Goal: Task Accomplishment & Management: Use online tool/utility

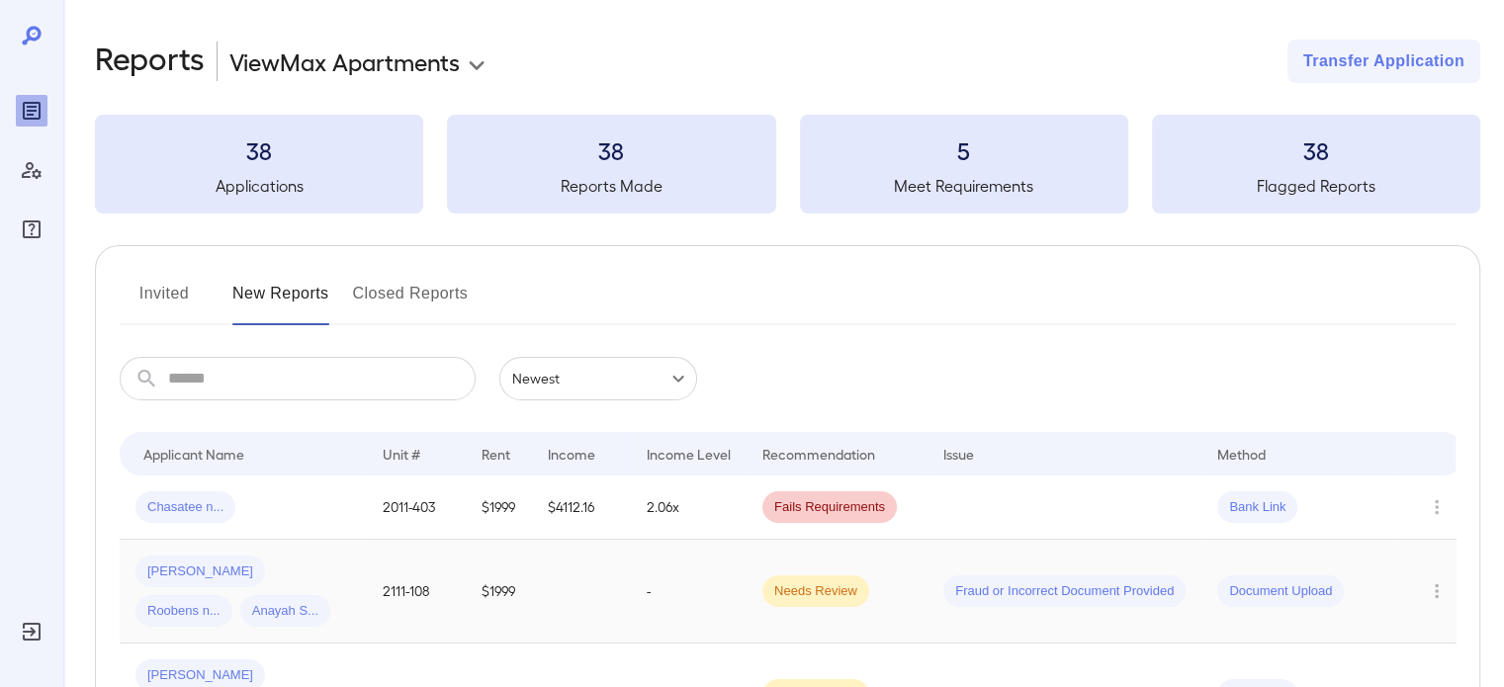
click at [330, 617] on div "[PERSON_NAME] [PERSON_NAME].. [PERSON_NAME].." at bounding box center [243, 591] width 216 height 71
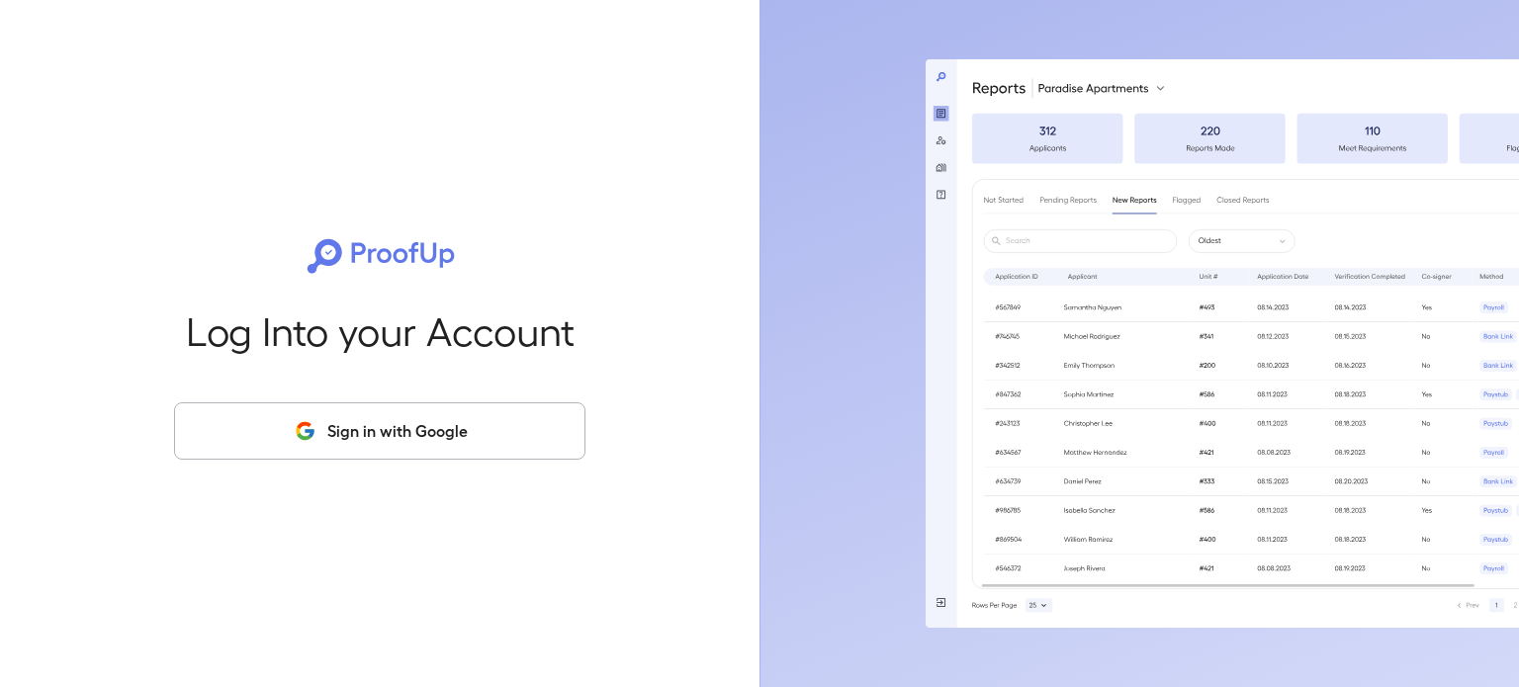
click at [411, 426] on button "Sign in with Google" at bounding box center [379, 431] width 411 height 57
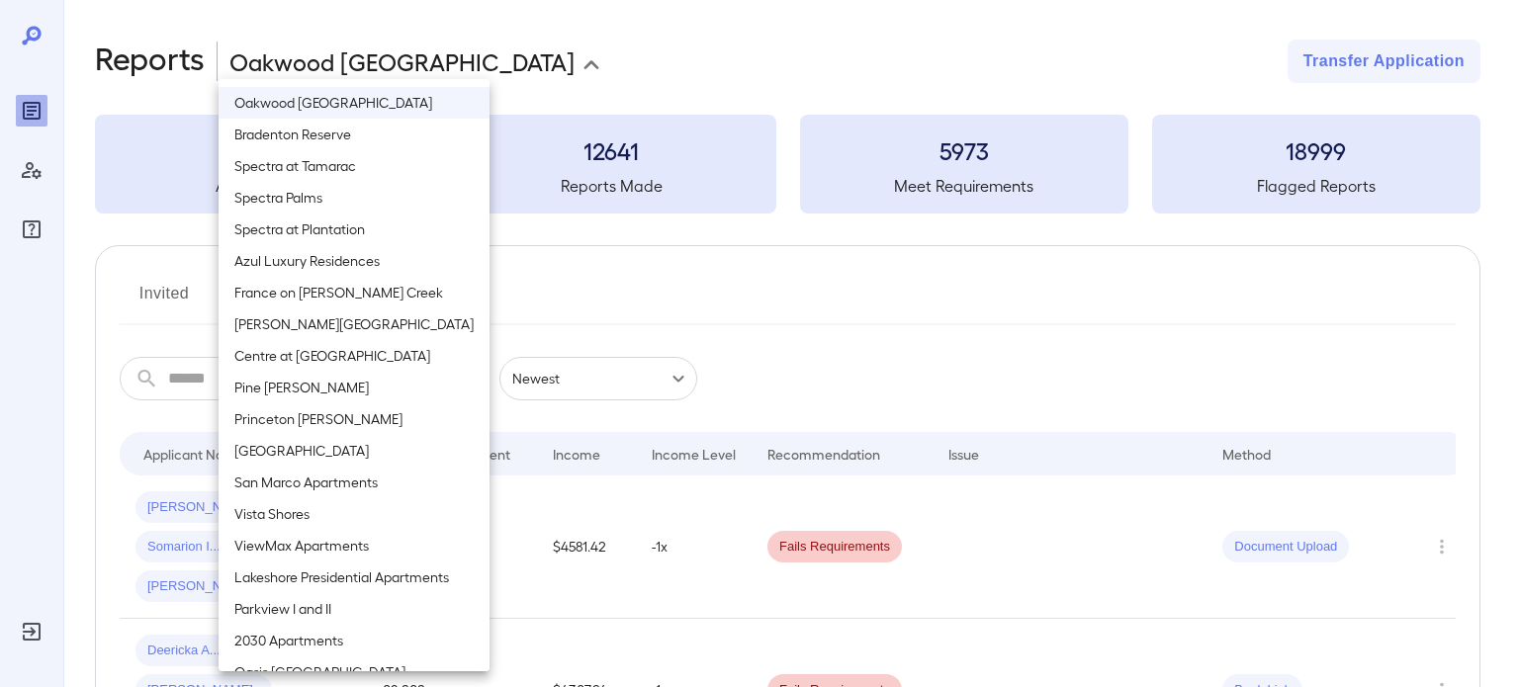
click at [396, 46] on body "**********" at bounding box center [759, 343] width 1519 height 687
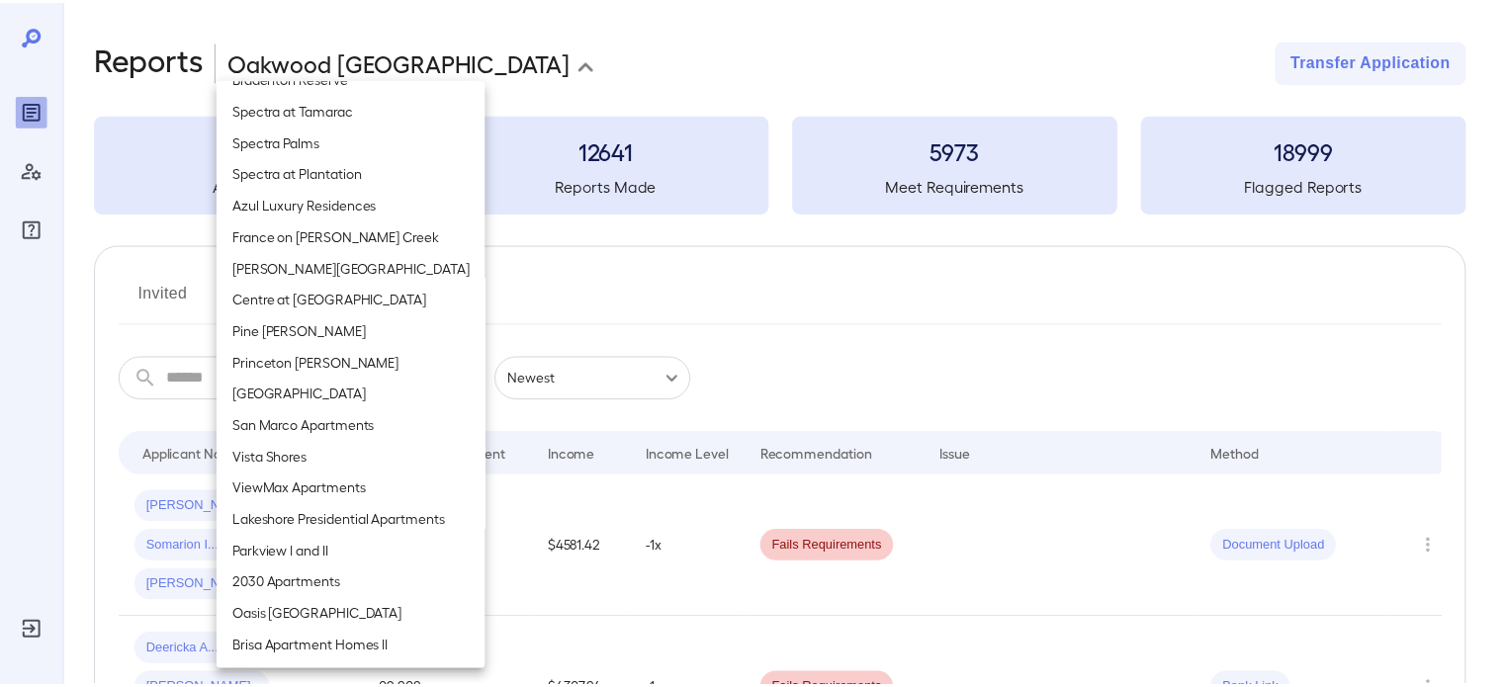
scroll to position [87, 0]
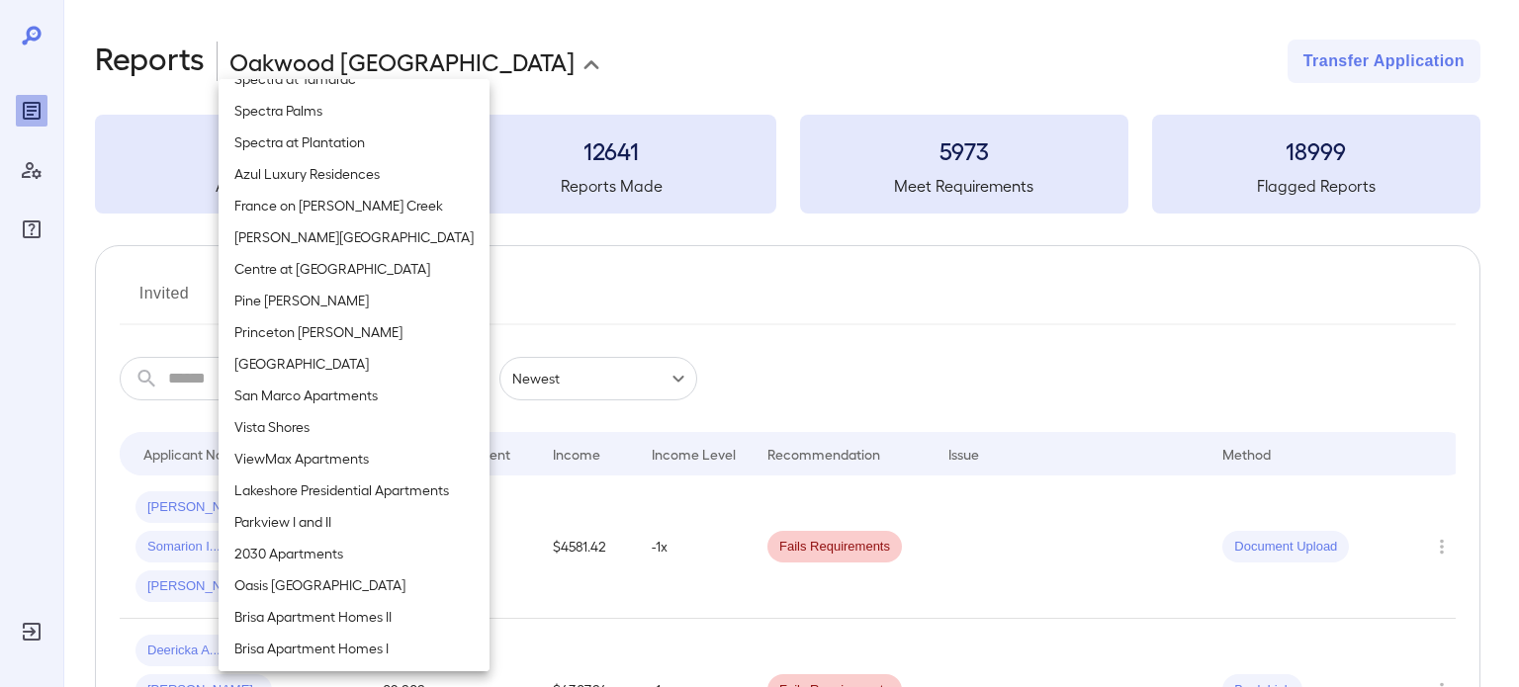
click at [309, 454] on li "ViewMax Apartments" at bounding box center [354, 459] width 271 height 32
type input "**********"
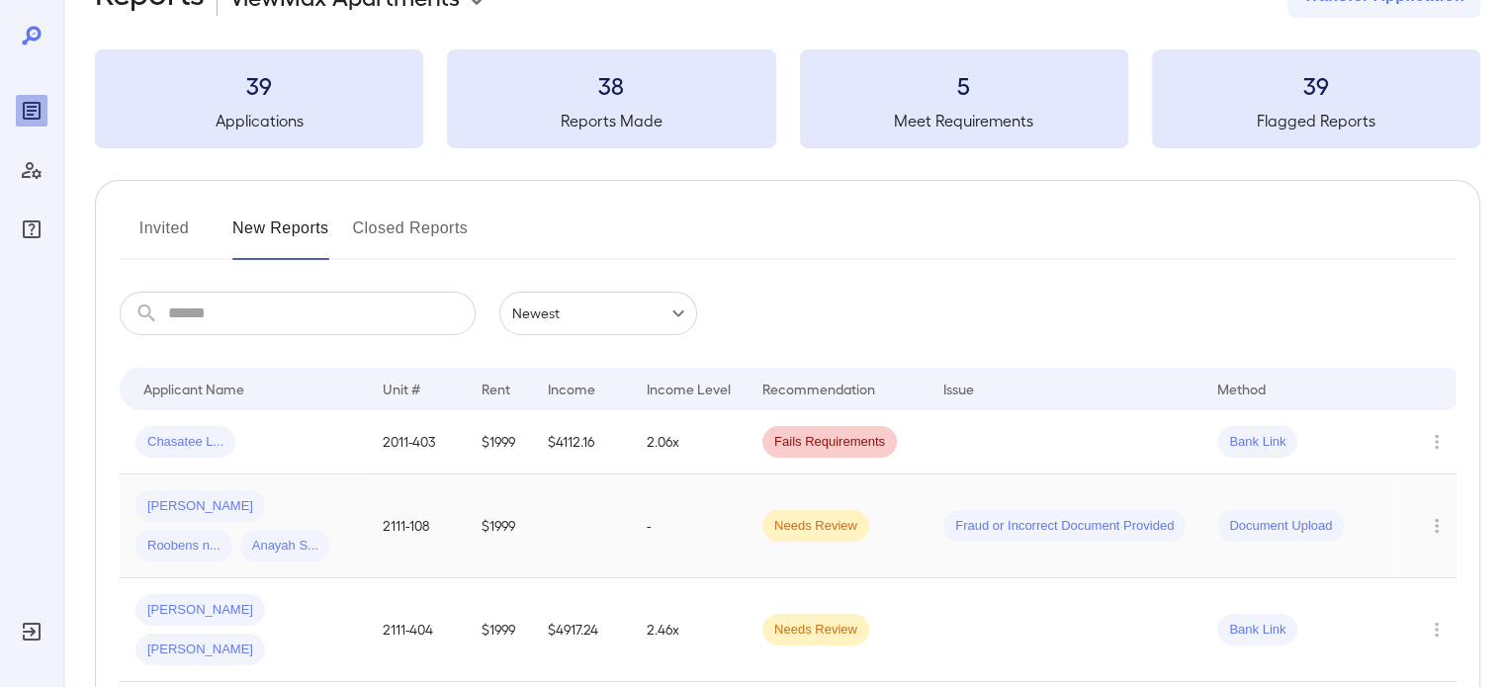
scroll to position [99, 0]
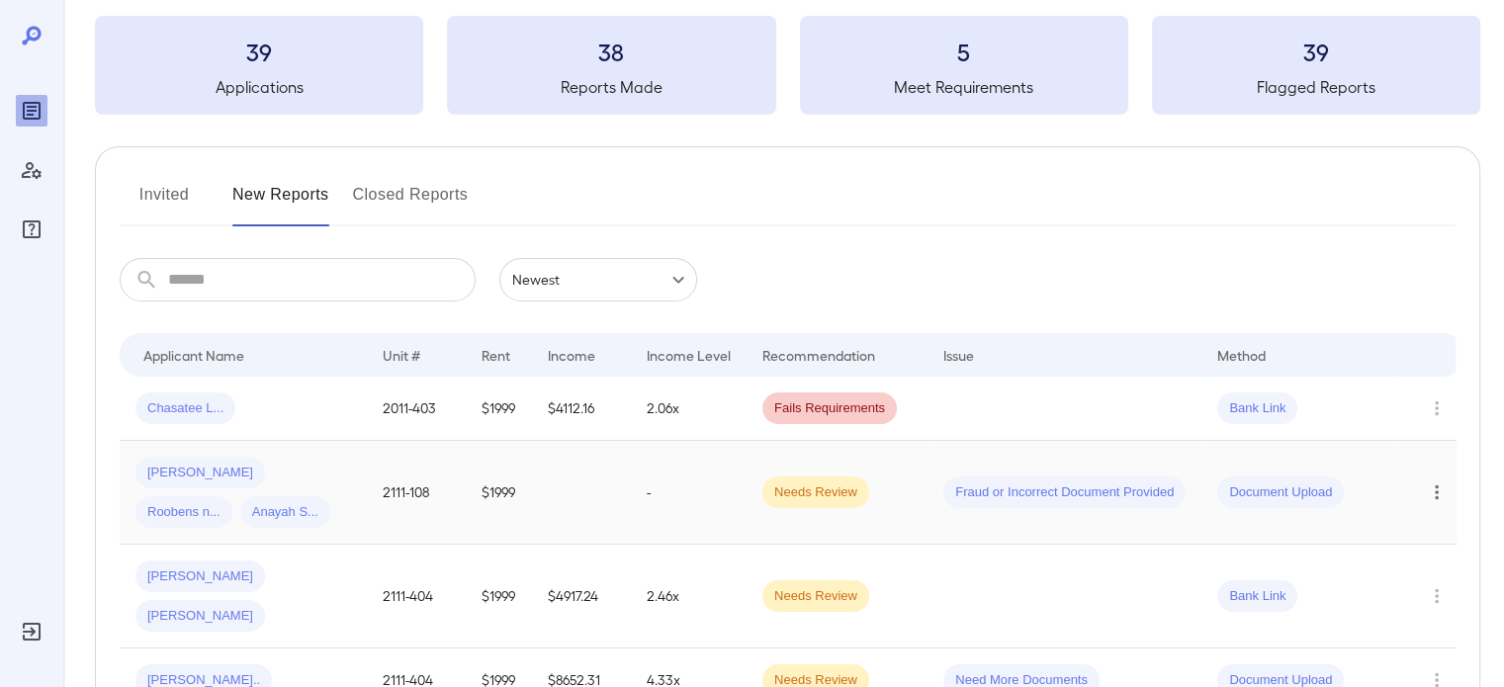
click at [1441, 497] on icon "Row Actions" at bounding box center [1437, 493] width 22 height 24
click at [1387, 520] on li "View Application" at bounding box center [1425, 521] width 156 height 32
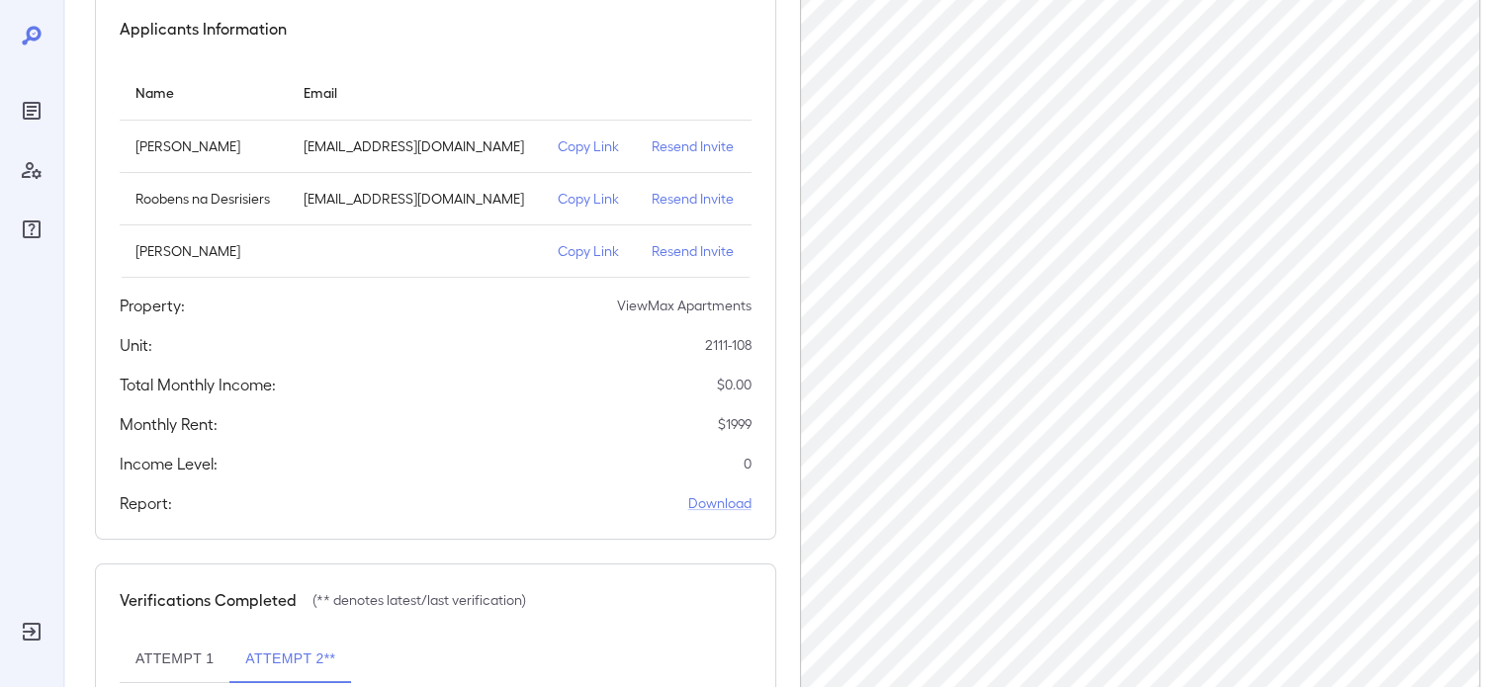
scroll to position [198, 0]
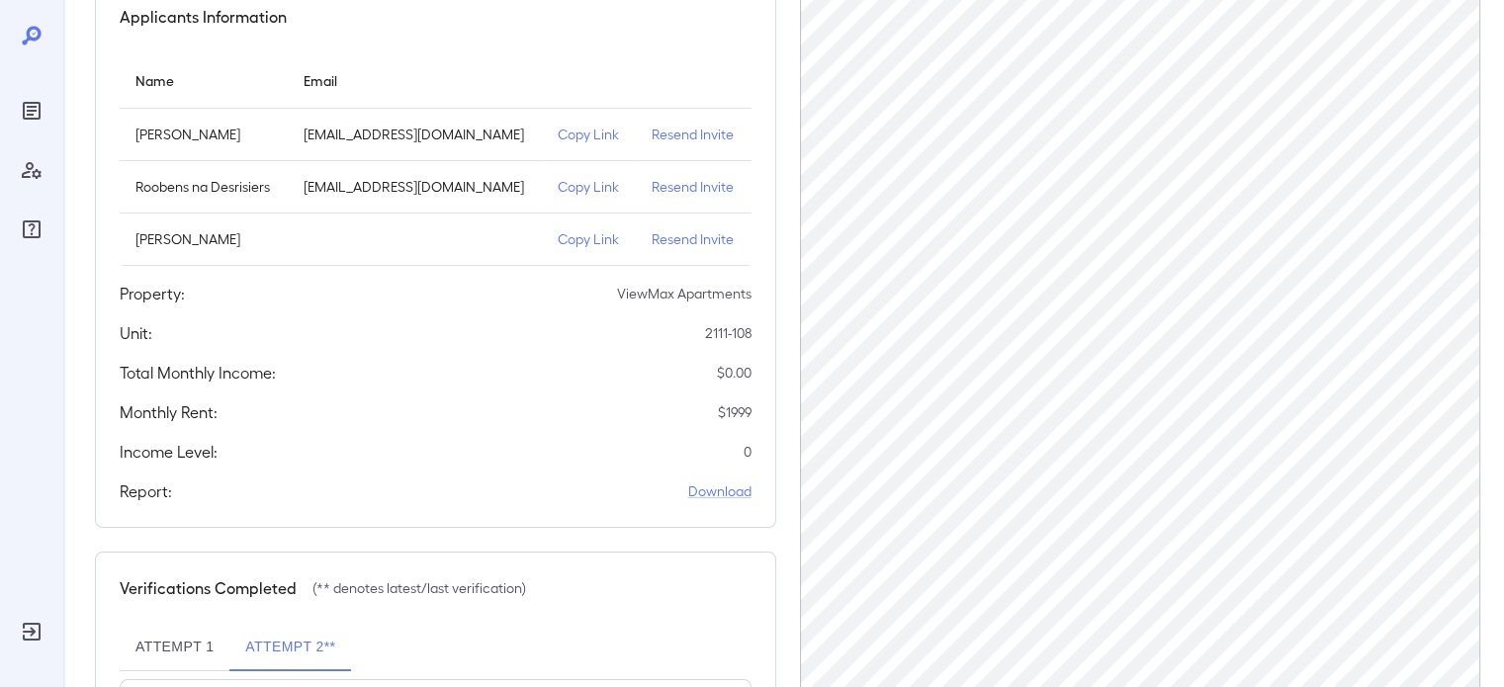
click at [272, 237] on p "Anayah Saintil" at bounding box center [203, 239] width 136 height 20
click at [396, 239] on td "simple table" at bounding box center [415, 240] width 255 height 52
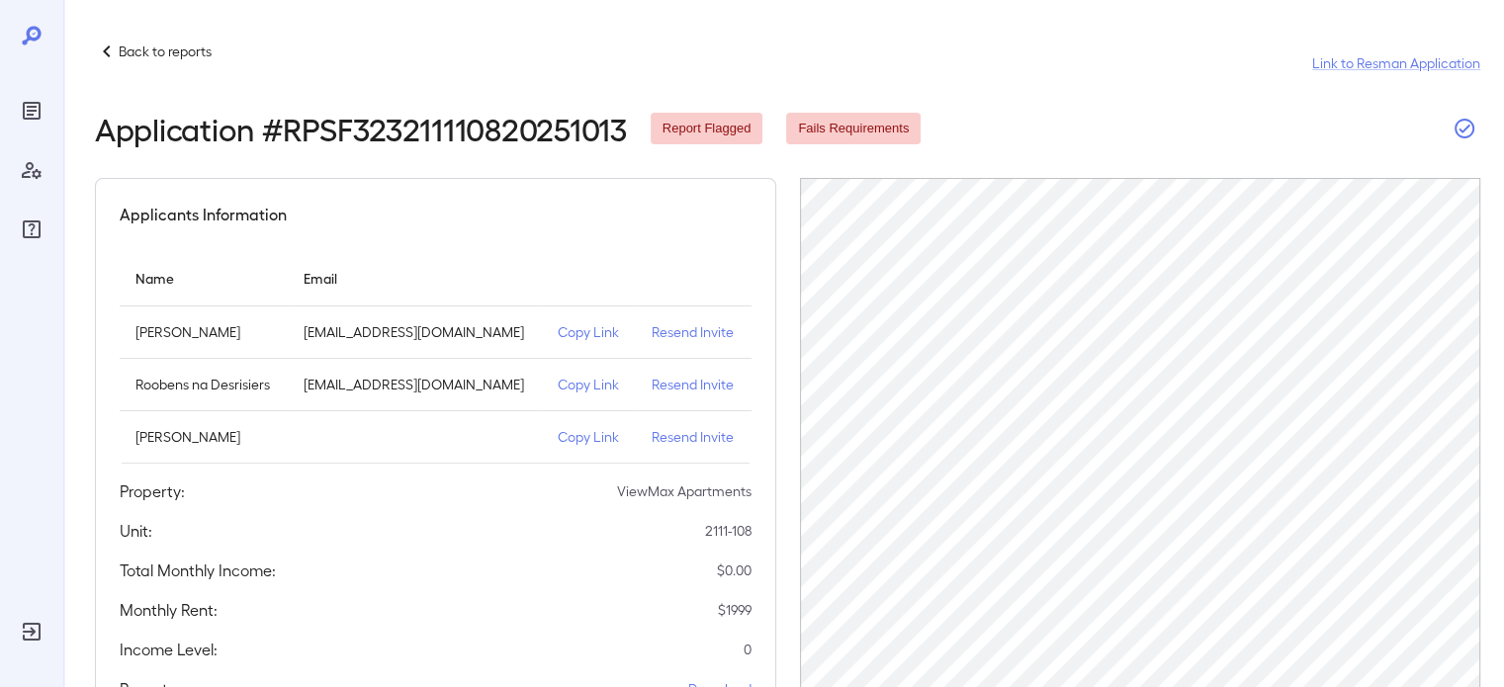
click at [1460, 125] on icon "button" at bounding box center [1465, 129] width 24 height 24
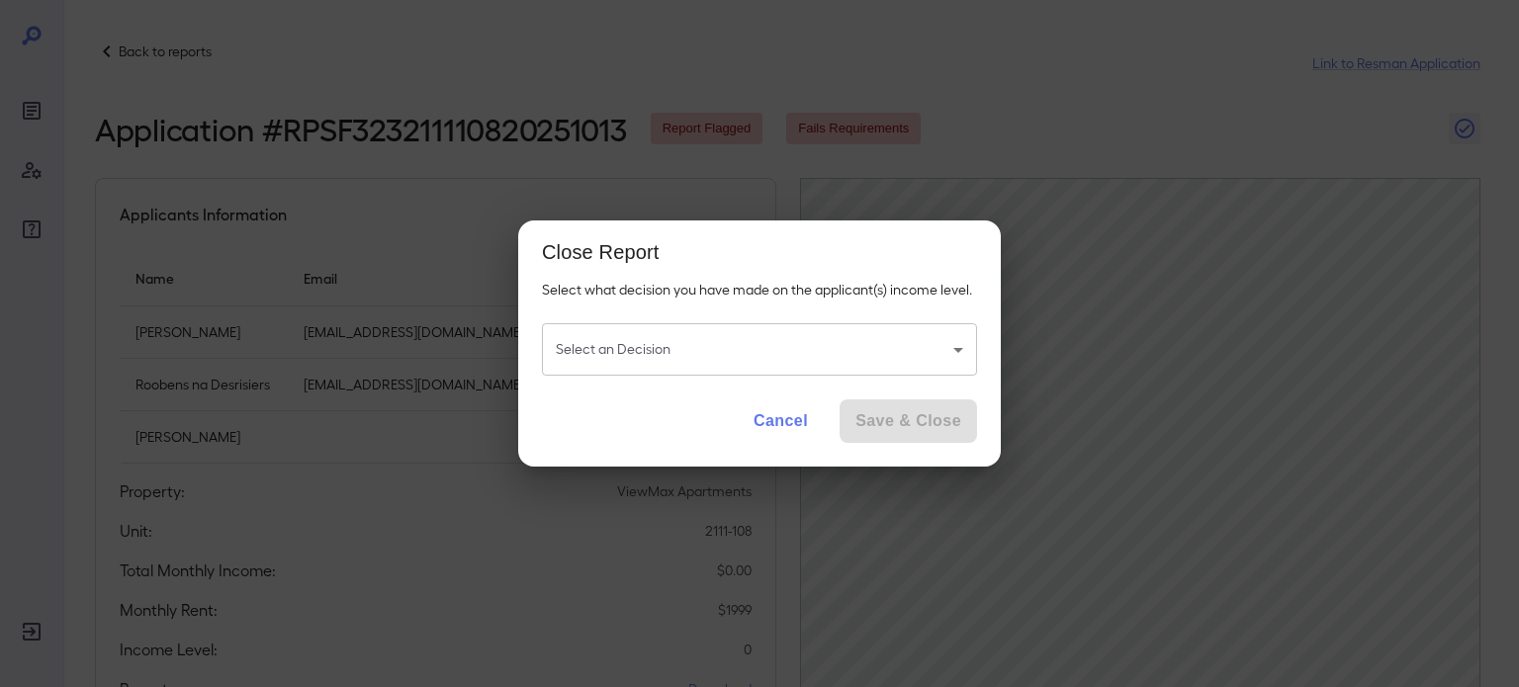
drag, startPoint x: 993, startPoint y: 340, endPoint x: 960, endPoint y: 334, distance: 33.2
click at [977, 339] on div "Select what decision you have made on the applicant(s) income level. Select an …" at bounding box center [759, 336] width 483 height 112
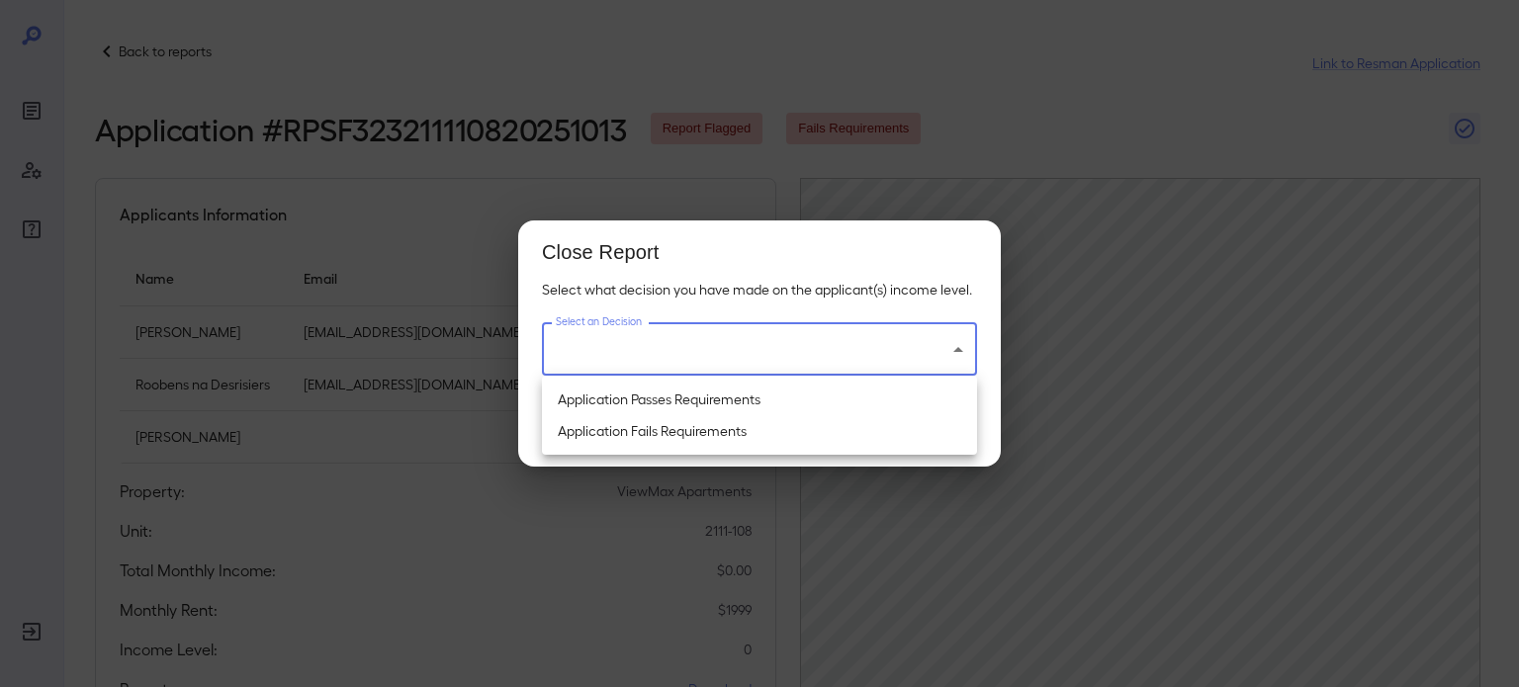
click at [952, 337] on body "Back to reports Link to Resman Application Application # RPSF323211110820251013…" at bounding box center [759, 343] width 1519 height 687
drag, startPoint x: 945, startPoint y: 336, endPoint x: 984, endPoint y: 245, distance: 98.8
click at [948, 332] on div at bounding box center [759, 343] width 1519 height 687
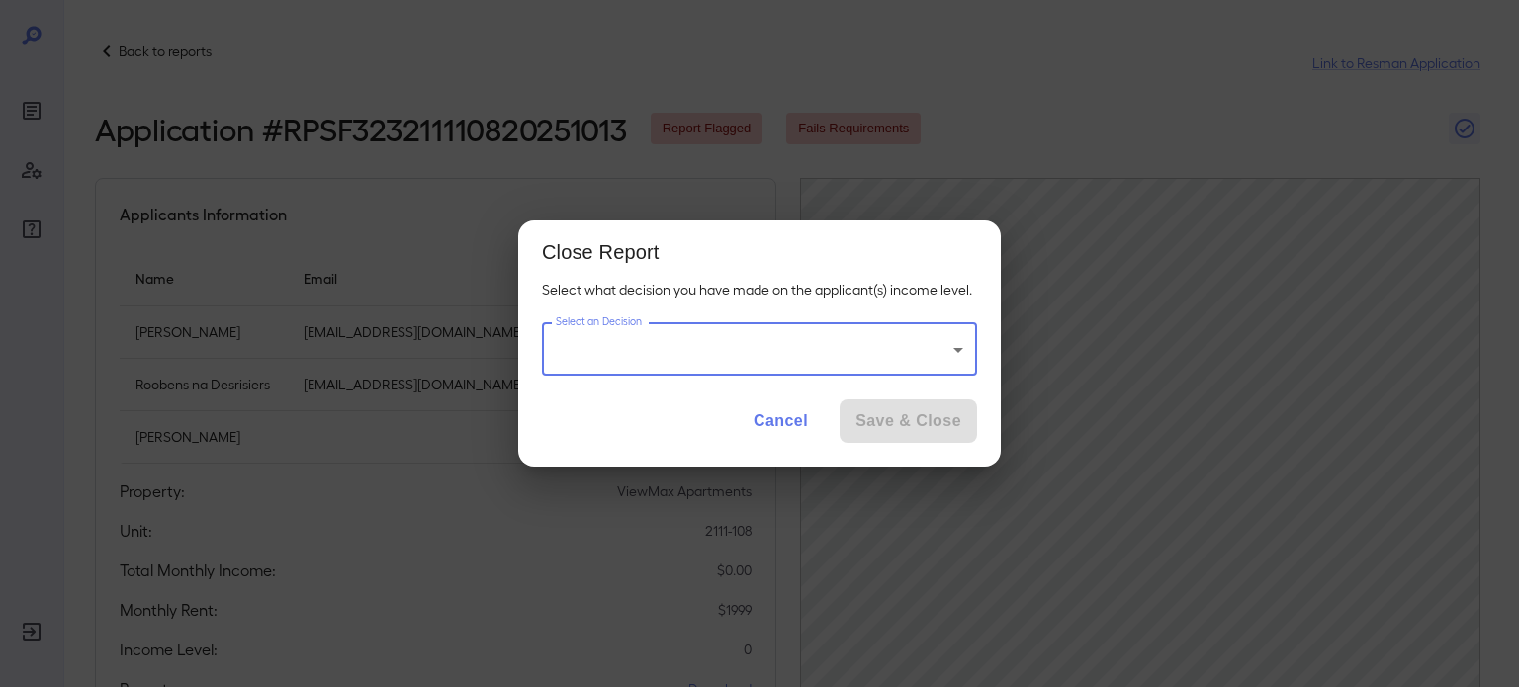
click at [800, 426] on button "Cancel" at bounding box center [781, 422] width 86 height 44
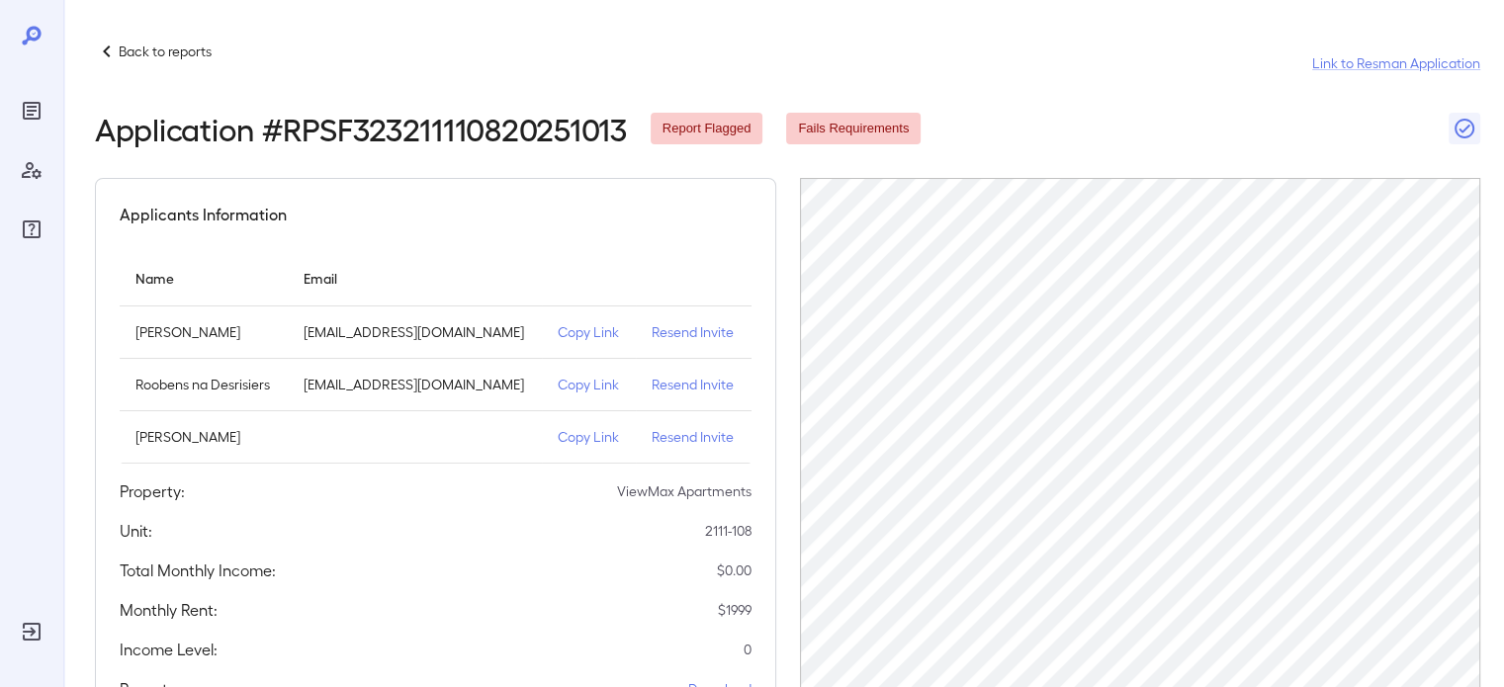
click at [413, 430] on td "simple table" at bounding box center [415, 437] width 255 height 52
click at [388, 461] on td "simple table" at bounding box center [415, 437] width 255 height 52
drag, startPoint x: 416, startPoint y: 429, endPoint x: 429, endPoint y: 438, distance: 15.6
click at [417, 430] on td "simple table" at bounding box center [415, 437] width 255 height 52
drag, startPoint x: 429, startPoint y: 438, endPoint x: 462, endPoint y: 449, distance: 34.4
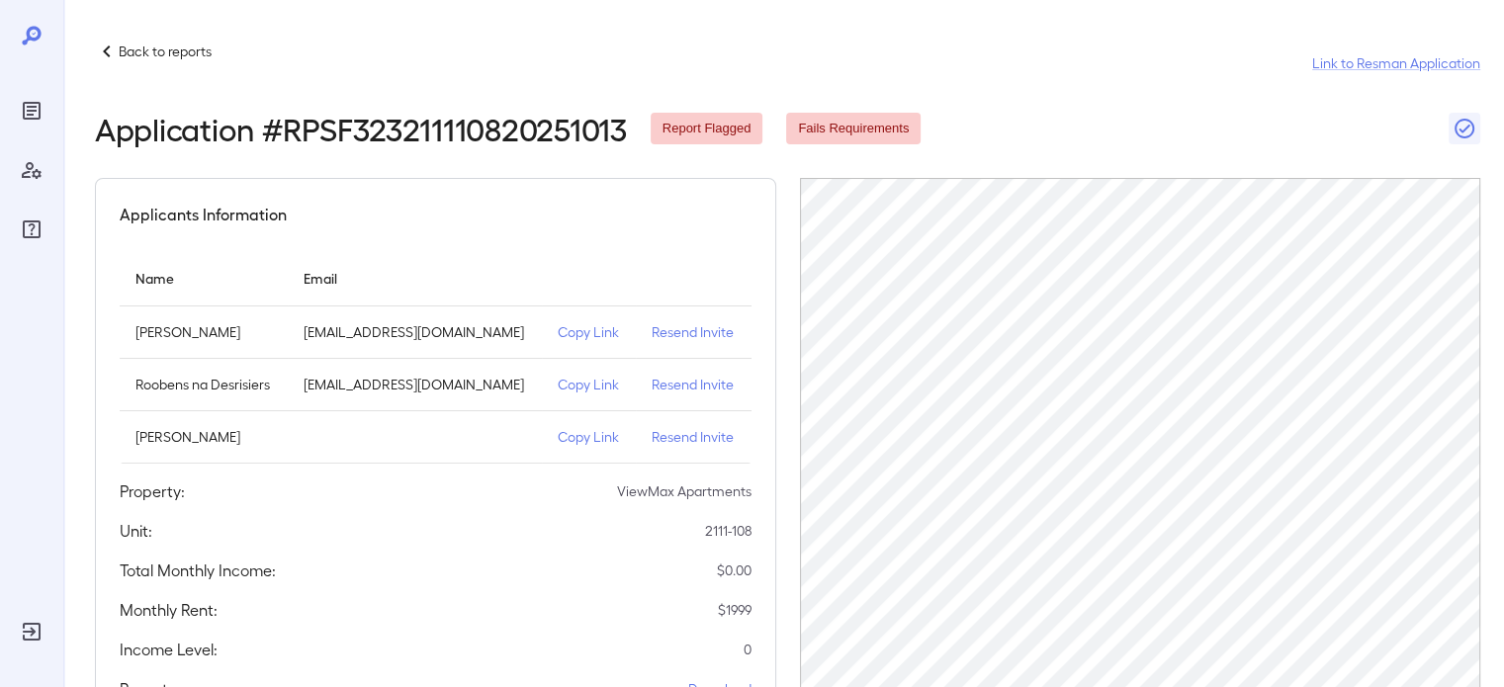
click at [451, 446] on td "simple table" at bounding box center [415, 437] width 255 height 52
click at [508, 466] on div "Applicants Information Name Email Bertha Eugene rushfsllc@gmail.com Copy Link R…" at bounding box center [435, 452] width 681 height 548
click at [563, 438] on p "Copy Link" at bounding box center [589, 437] width 62 height 20
click at [1444, 65] on link "Link to Resman Application" at bounding box center [1396, 63] width 168 height 20
